Goal: Task Accomplishment & Management: Manage account settings

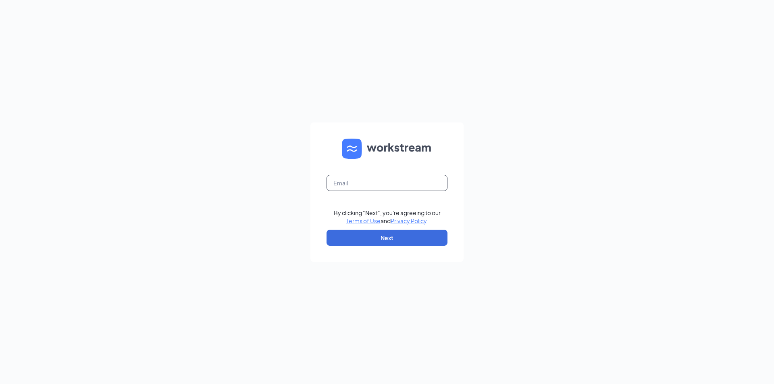
click at [355, 183] on input "text" at bounding box center [386, 183] width 121 height 16
type input "[PERSON_NAME][EMAIL_ADDRESS][DOMAIN_NAME]"
click at [386, 236] on button "Next" at bounding box center [386, 238] width 121 height 16
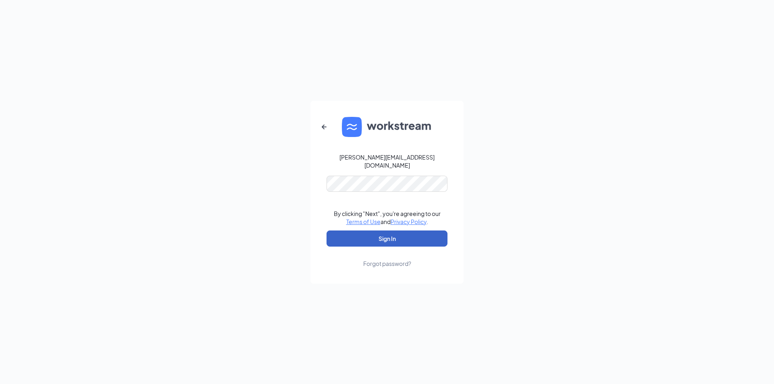
click at [394, 231] on button "Sign In" at bounding box center [386, 238] width 121 height 16
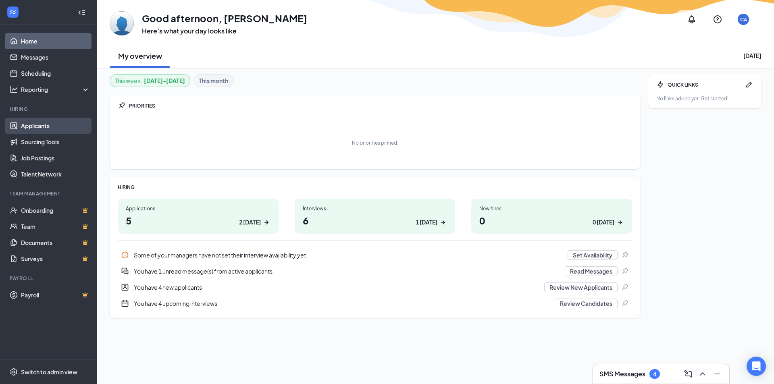
click at [42, 125] on link "Applicants" at bounding box center [55, 126] width 69 height 16
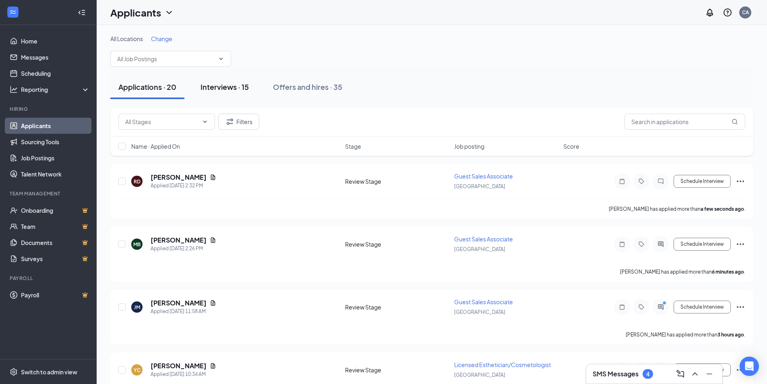
click at [232, 84] on div "Interviews · 15" at bounding box center [225, 87] width 48 height 10
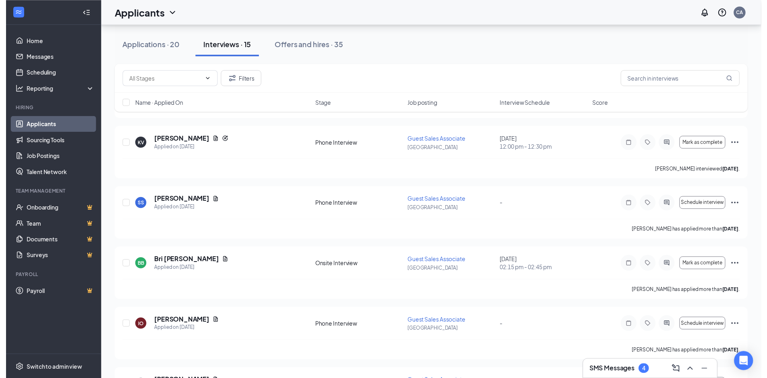
scroll to position [564, 0]
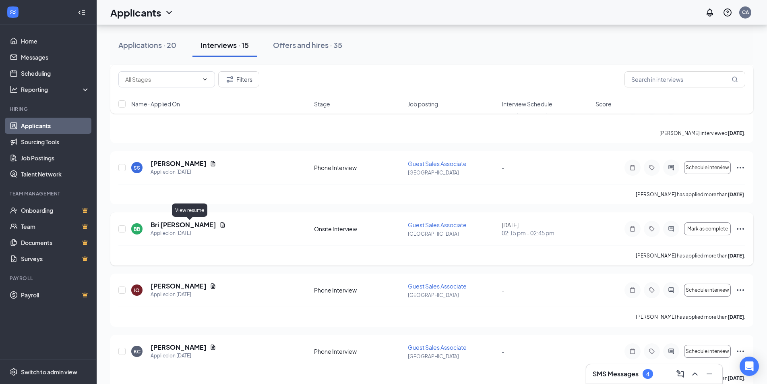
click at [221, 224] on icon "Document" at bounding box center [223, 224] width 4 height 5
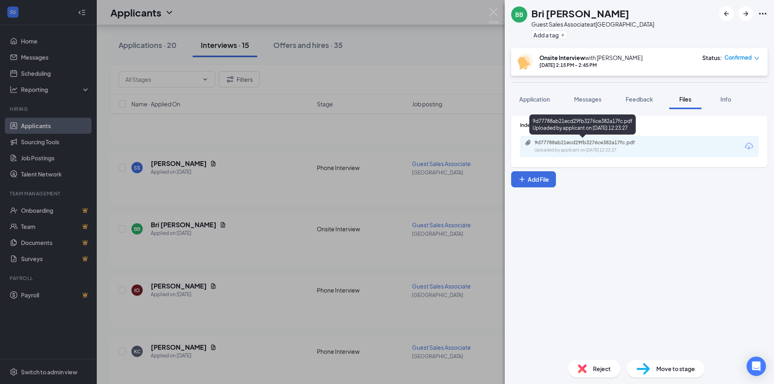
click at [548, 142] on div "9d77788ab21ecd29fb3276ce382a17fc.pdf" at bounding box center [590, 142] width 113 height 6
click at [494, 7] on div "BB Bri Bouder Guest Sales Associate at Westminster Add a tag Onsite Interview w…" at bounding box center [387, 192] width 774 height 384
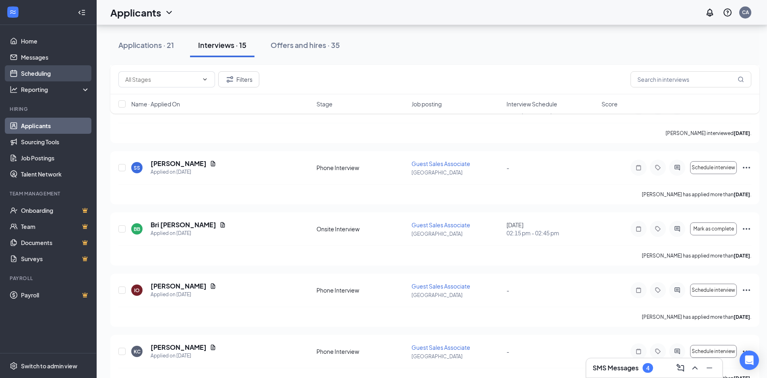
click at [44, 68] on link "Scheduling" at bounding box center [55, 73] width 69 height 16
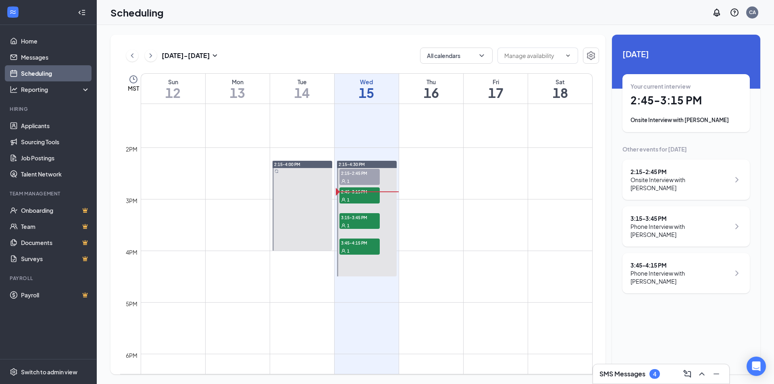
scroll to position [678, 0]
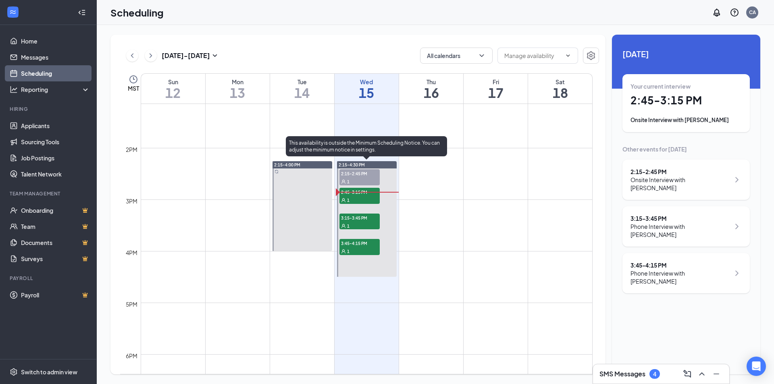
click at [371, 220] on span "3:15-3:45 PM" at bounding box center [359, 218] width 40 height 8
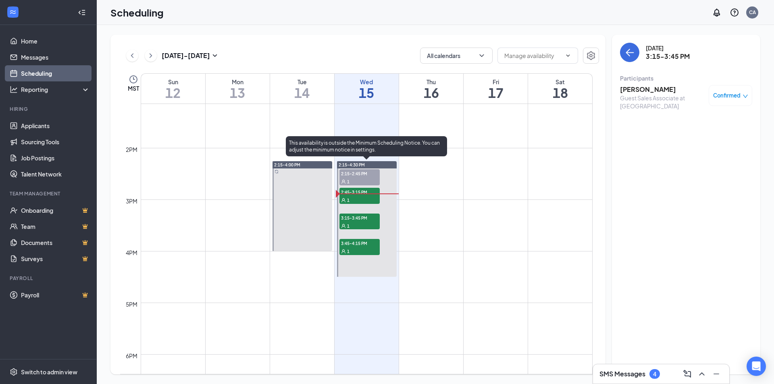
click at [371, 198] on div "1" at bounding box center [359, 200] width 40 height 8
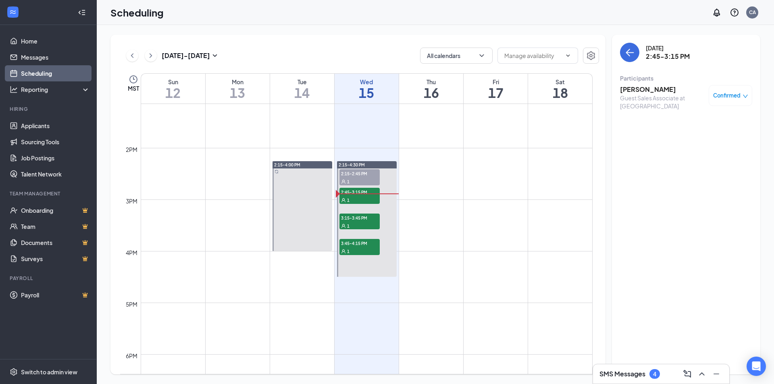
click at [642, 92] on h3 "Ashlyn Zartun" at bounding box center [662, 89] width 85 height 9
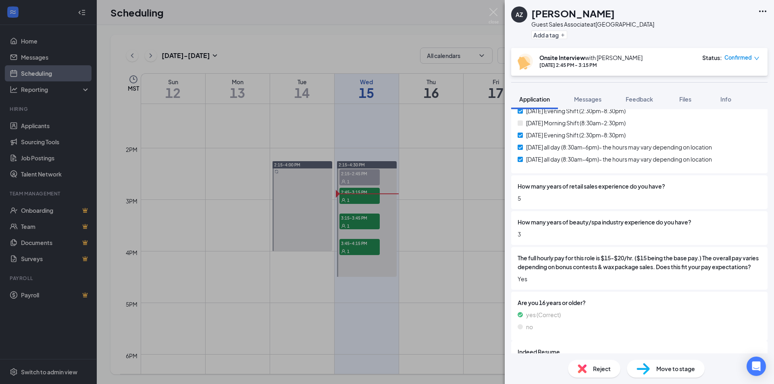
scroll to position [292, 0]
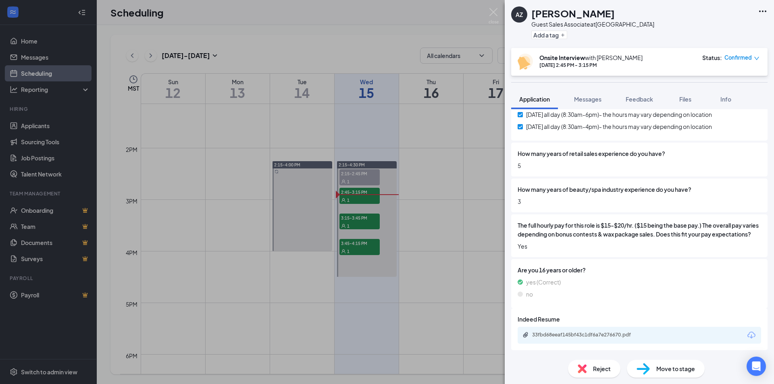
click at [595, 324] on div "Indeed Resume 33fbd68eeaf145bf43c1df6a7e276670.pdf" at bounding box center [638, 329] width 243 height 29
click at [599, 333] on div "33fbd68eeaf145bf43c1df6a7e276670.pdf" at bounding box center [588, 335] width 113 height 6
